Goal: Navigation & Orientation: Find specific page/section

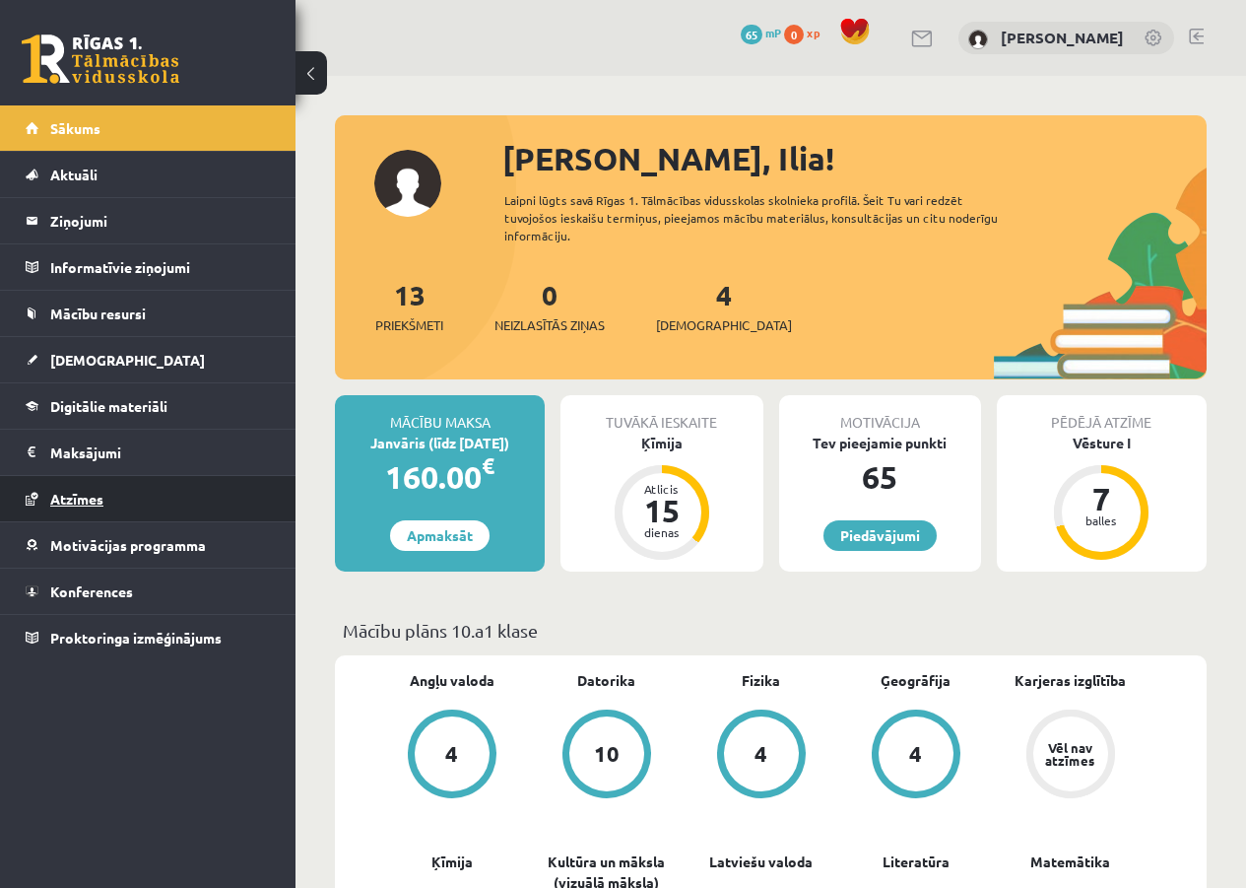
click at [123, 503] on link "Atzīmes" at bounding box center [148, 498] width 245 height 45
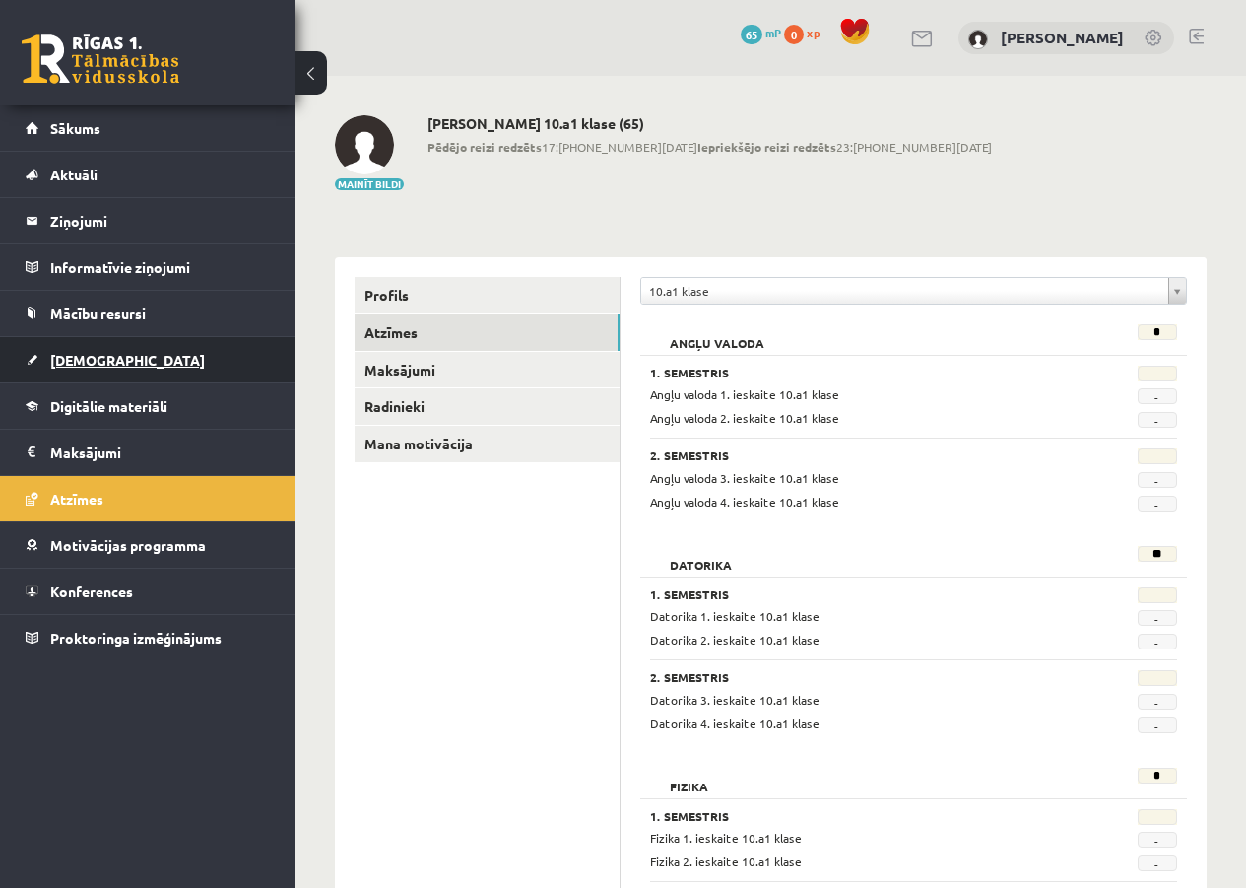
click at [97, 364] on span "[DEMOGRAPHIC_DATA]" at bounding box center [127, 360] width 155 height 18
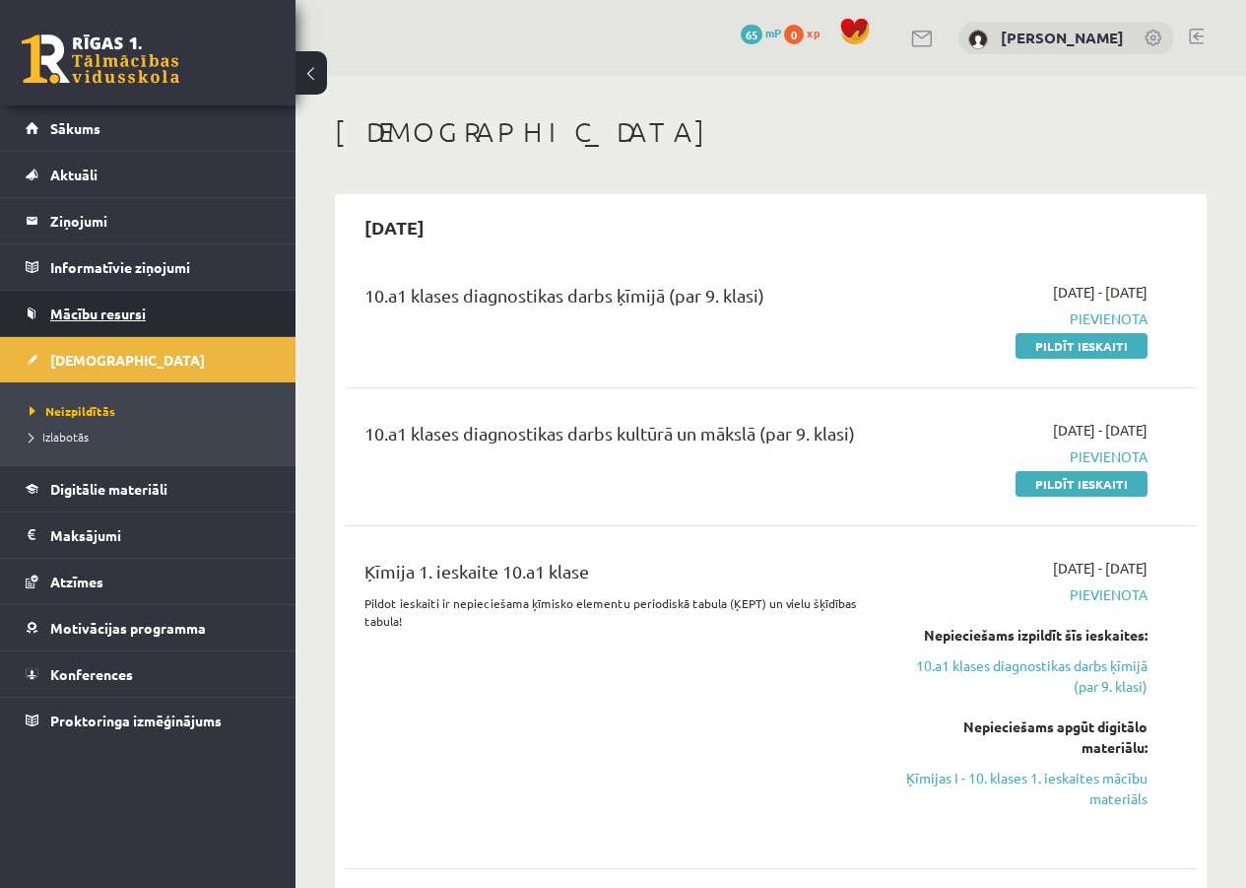
click at [103, 318] on span "Mācību resursi" at bounding box center [98, 313] width 96 height 18
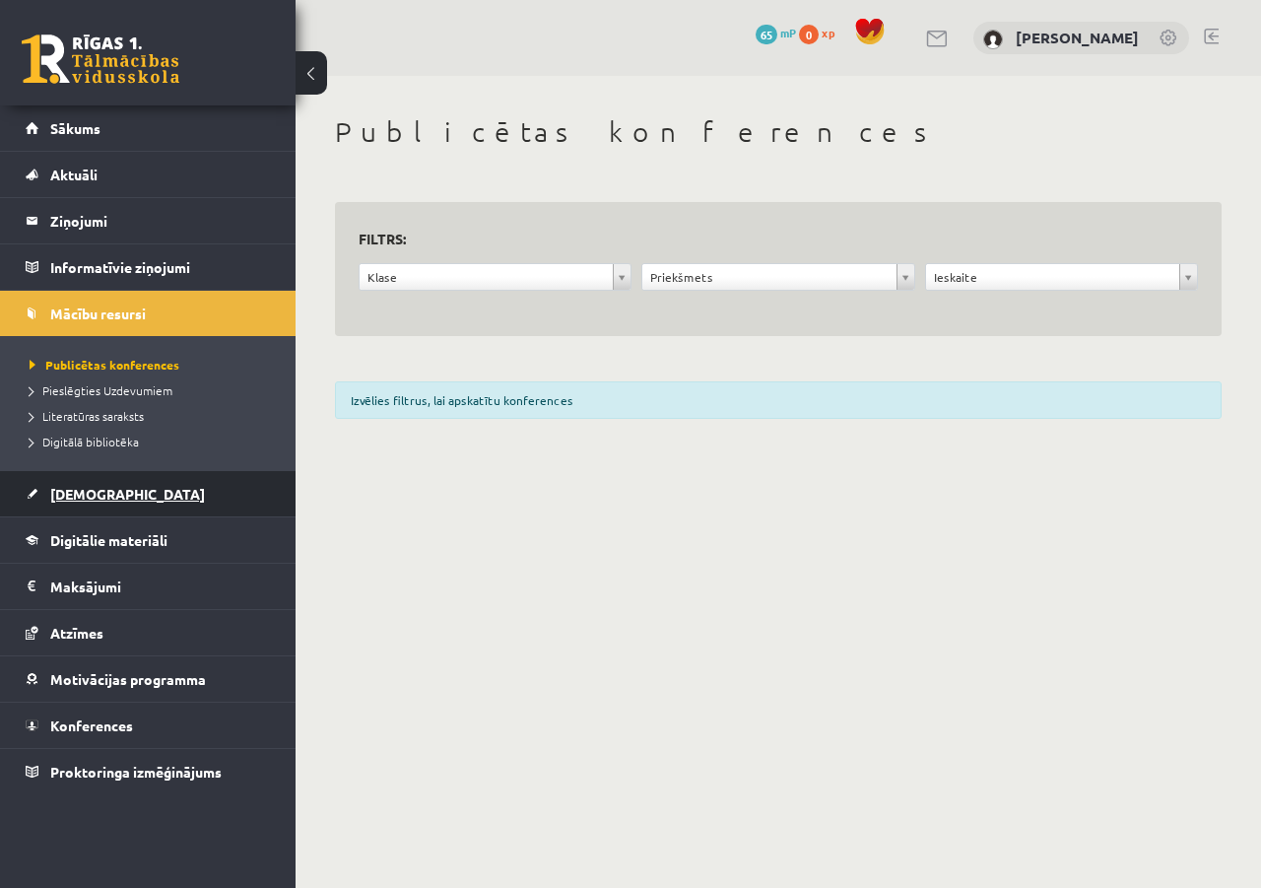
click at [101, 499] on span "[DEMOGRAPHIC_DATA]" at bounding box center [127, 494] width 155 height 18
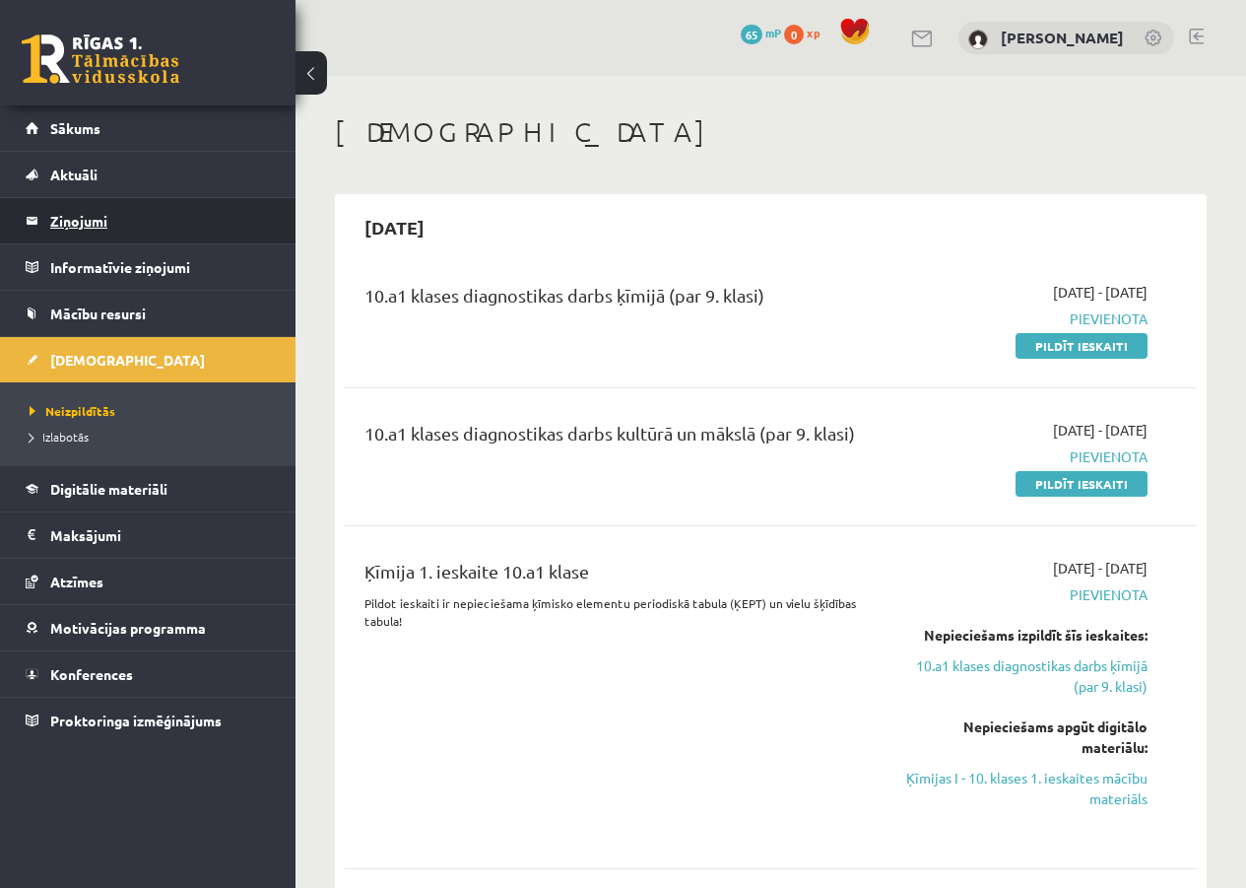
click at [85, 229] on legend "Ziņojumi 0" at bounding box center [160, 220] width 221 height 45
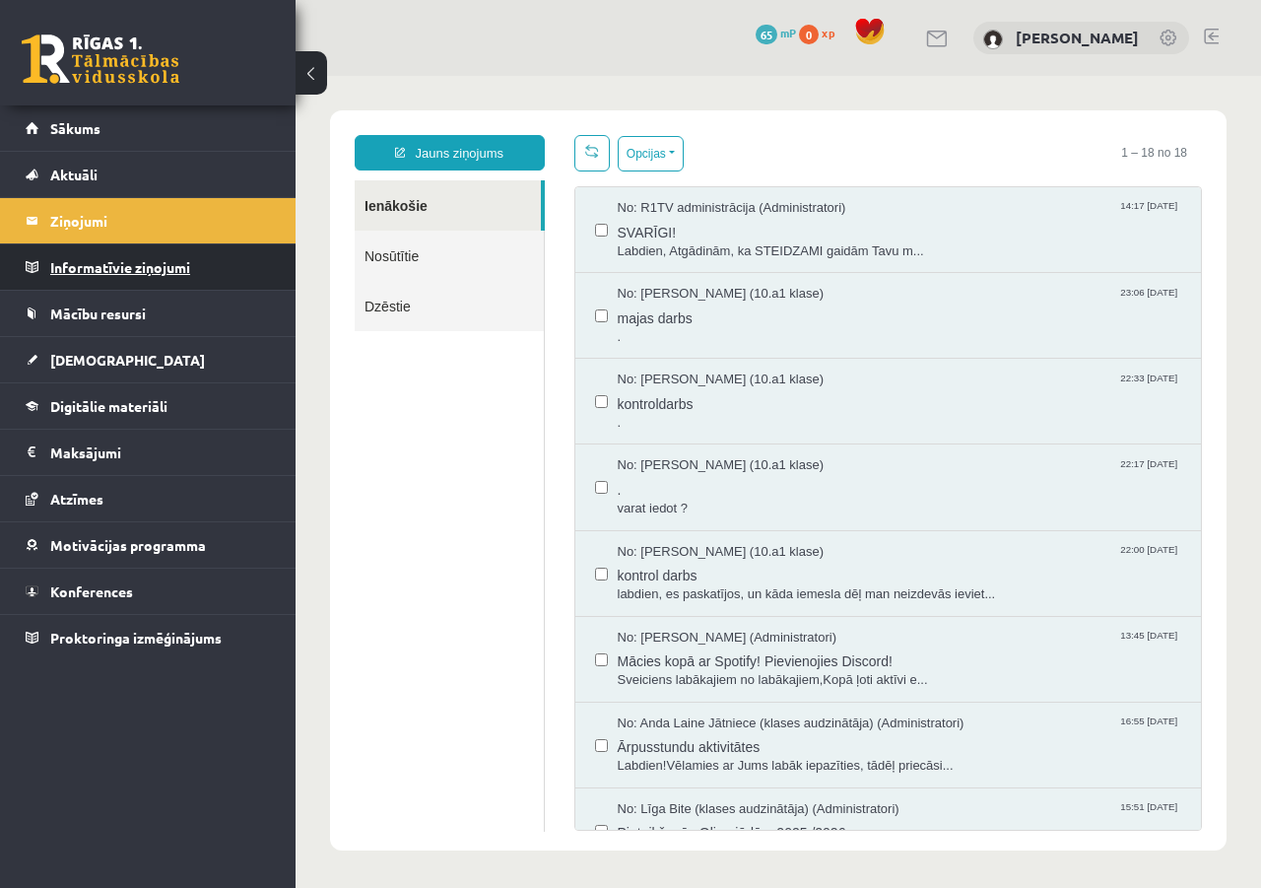
click at [123, 267] on legend "Informatīvie ziņojumi 0" at bounding box center [160, 266] width 221 height 45
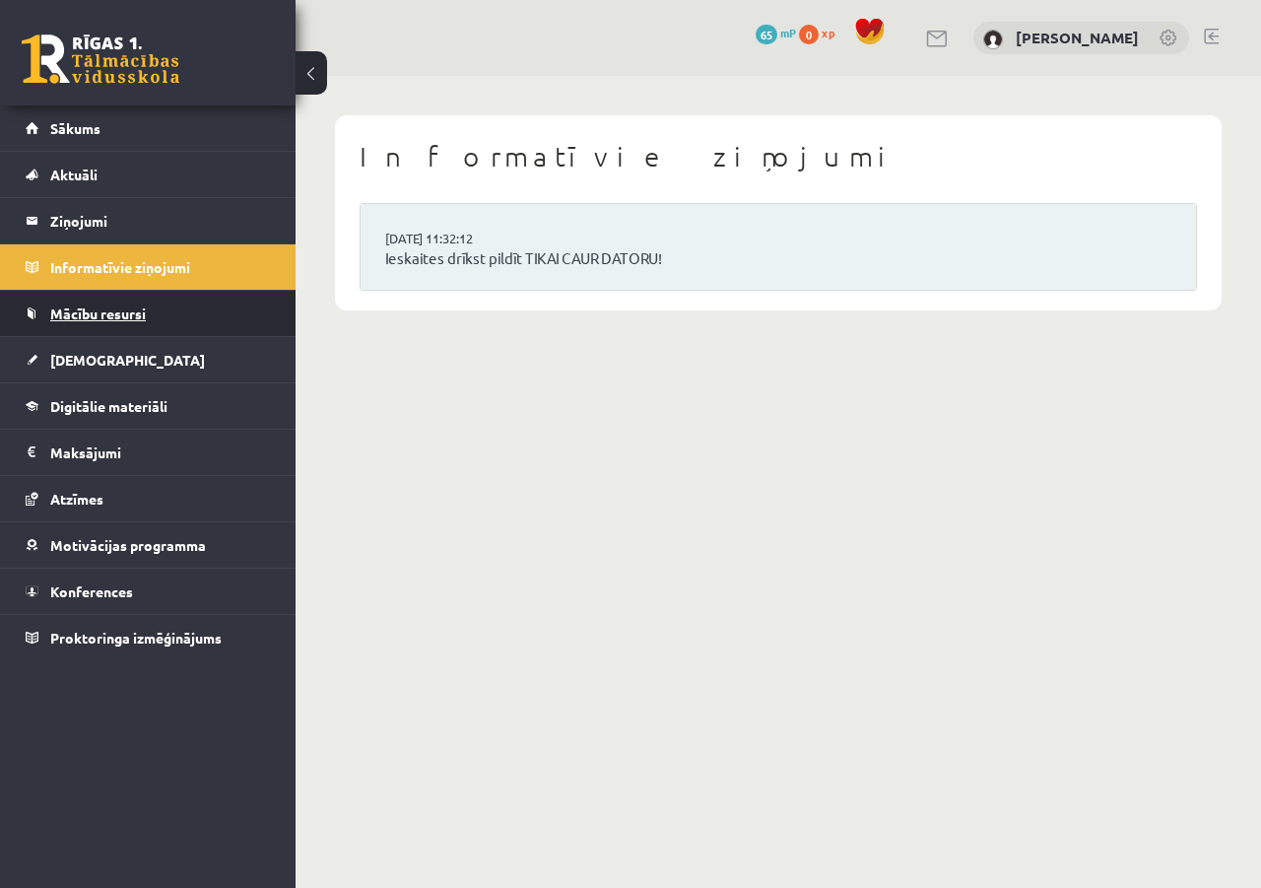
click at [121, 314] on span "Mācību resursi" at bounding box center [98, 313] width 96 height 18
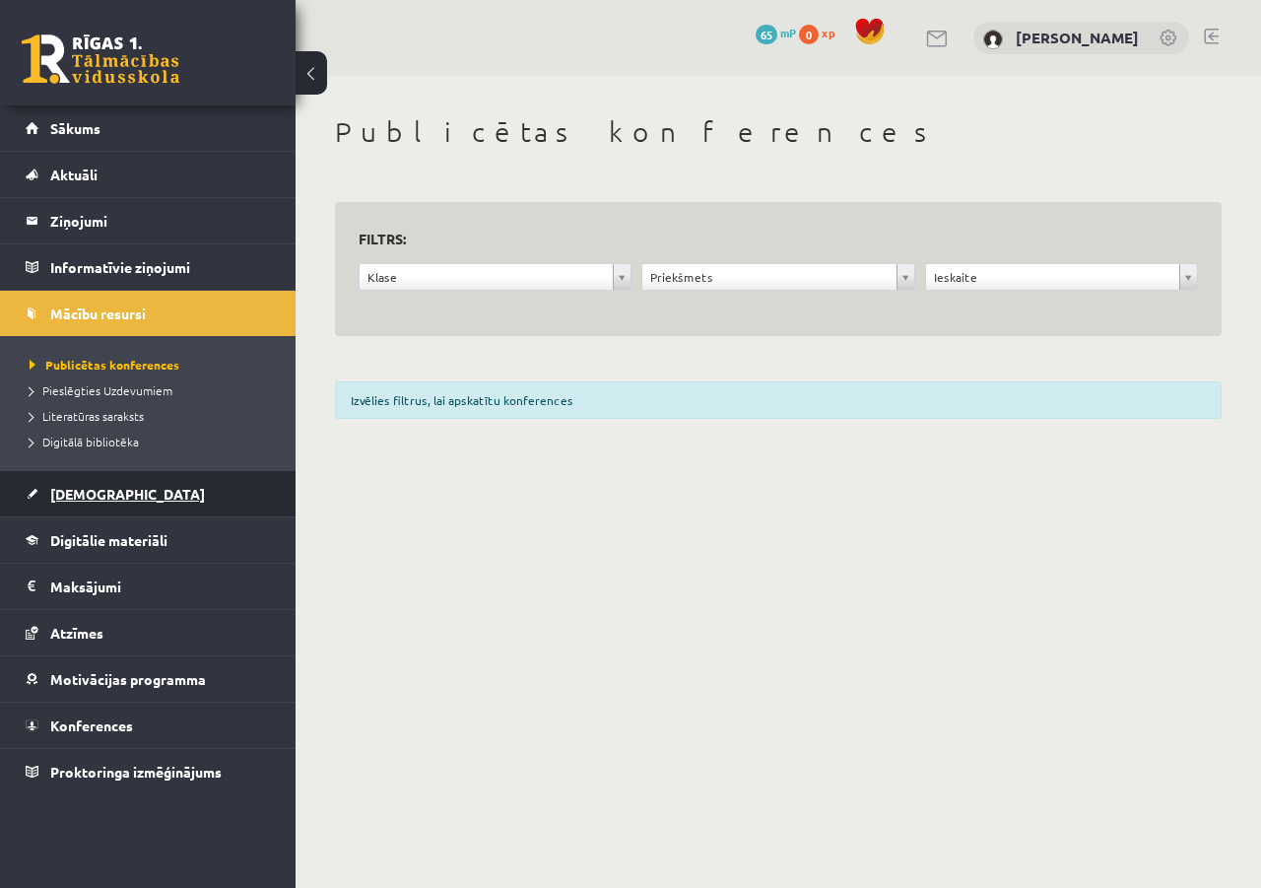
click at [129, 502] on link "[DEMOGRAPHIC_DATA]" at bounding box center [148, 493] width 245 height 45
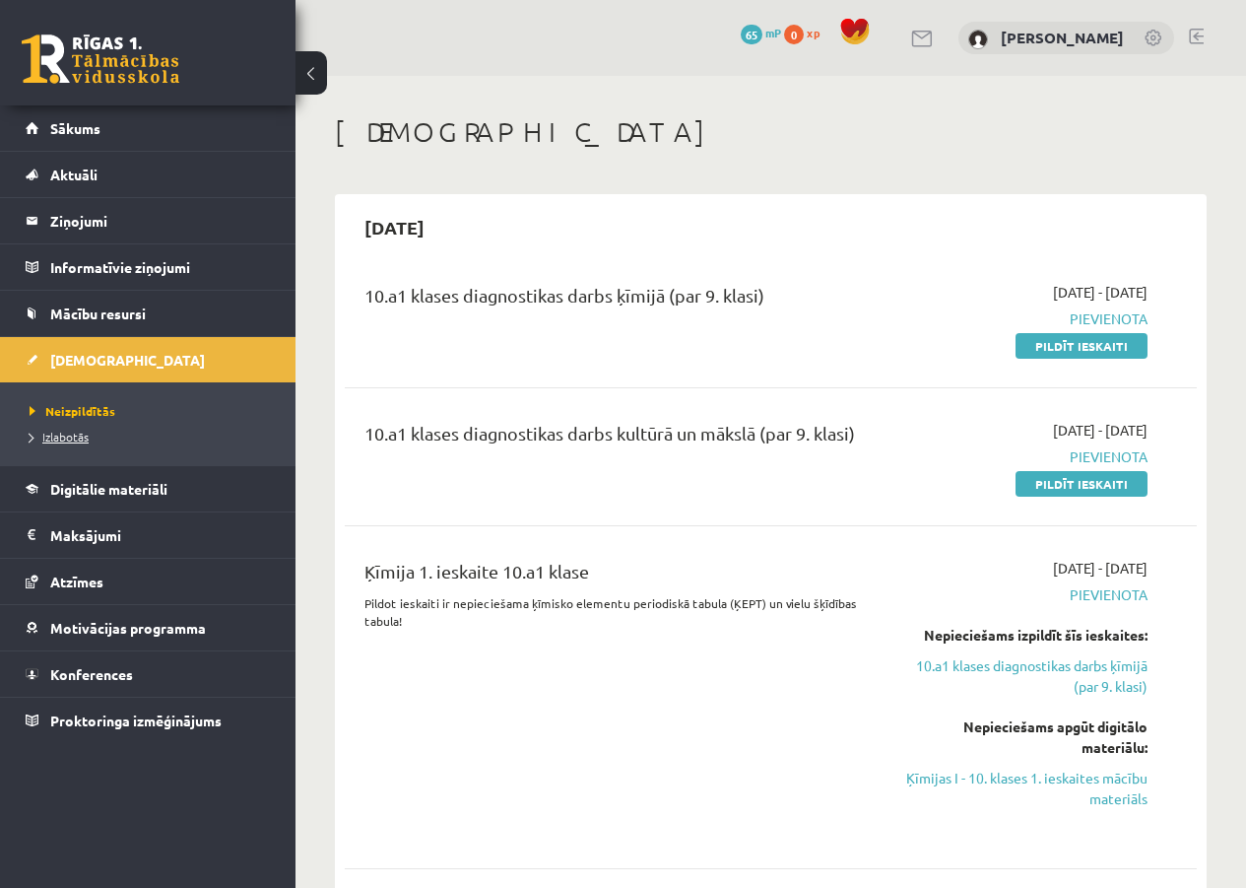
click at [59, 440] on span "Izlabotās" at bounding box center [59, 437] width 59 height 16
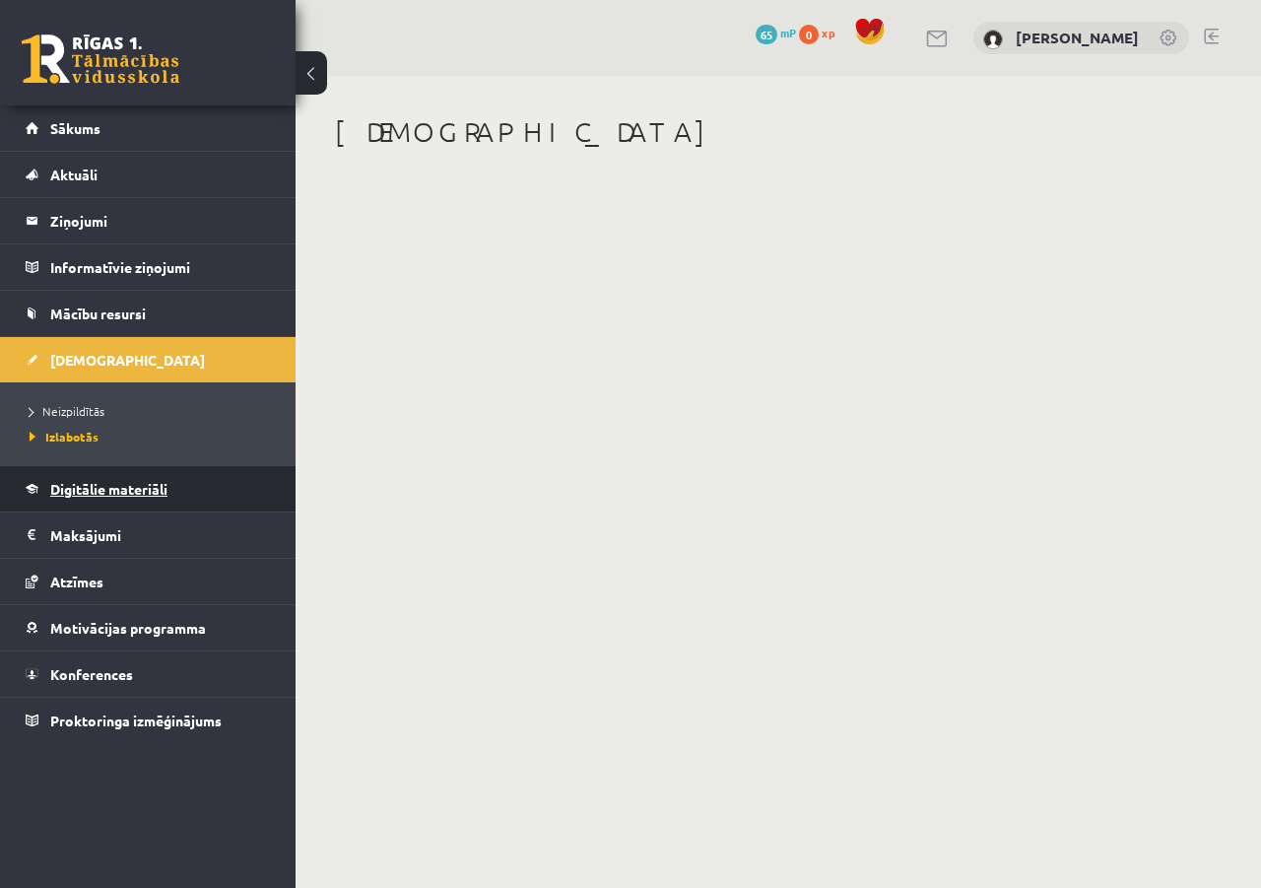
click at [99, 496] on span "Digitālie materiāli" at bounding box center [108, 489] width 117 height 18
